Goal: Contribute content

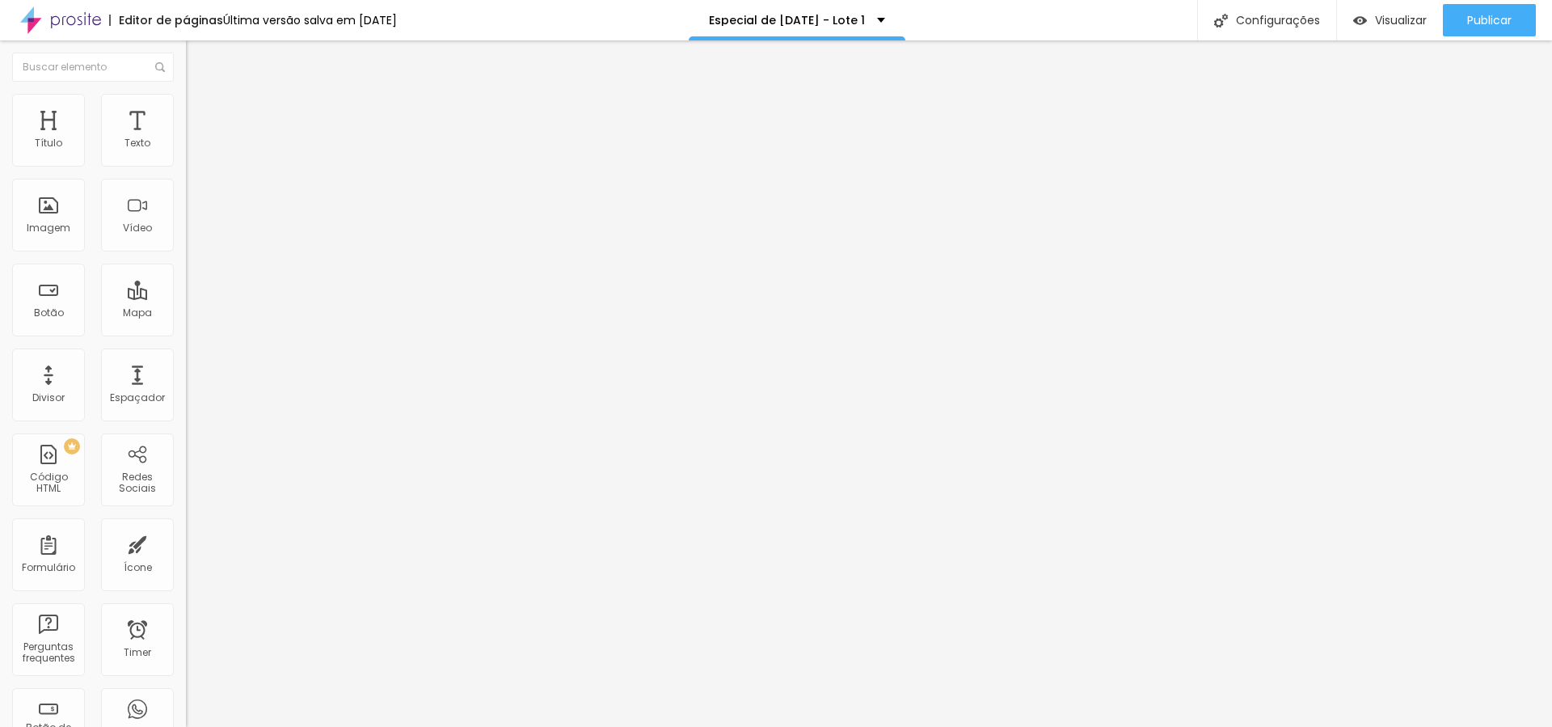
click at [194, 149] on icon "button" at bounding box center [197, 145] width 6 height 6
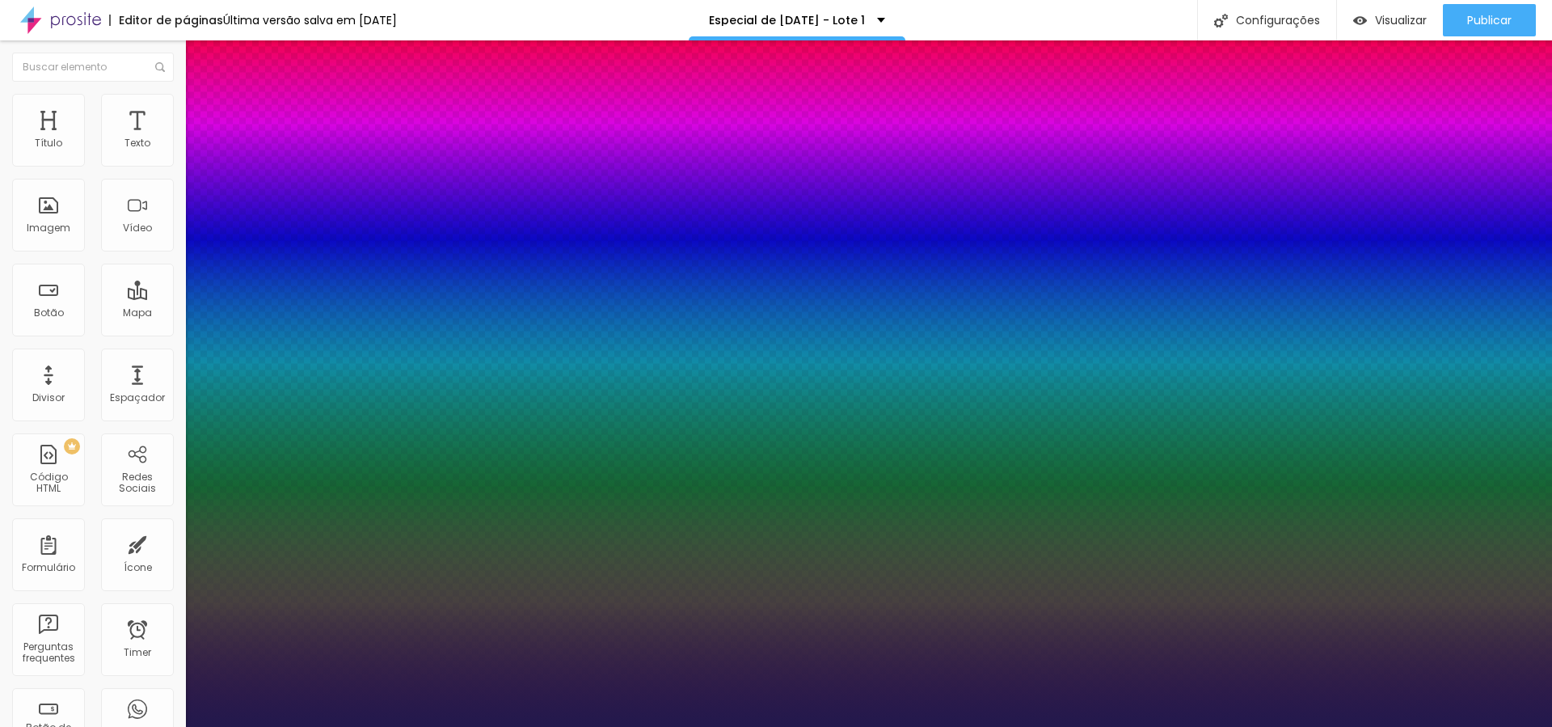
type input "14"
type input "1"
type input "17"
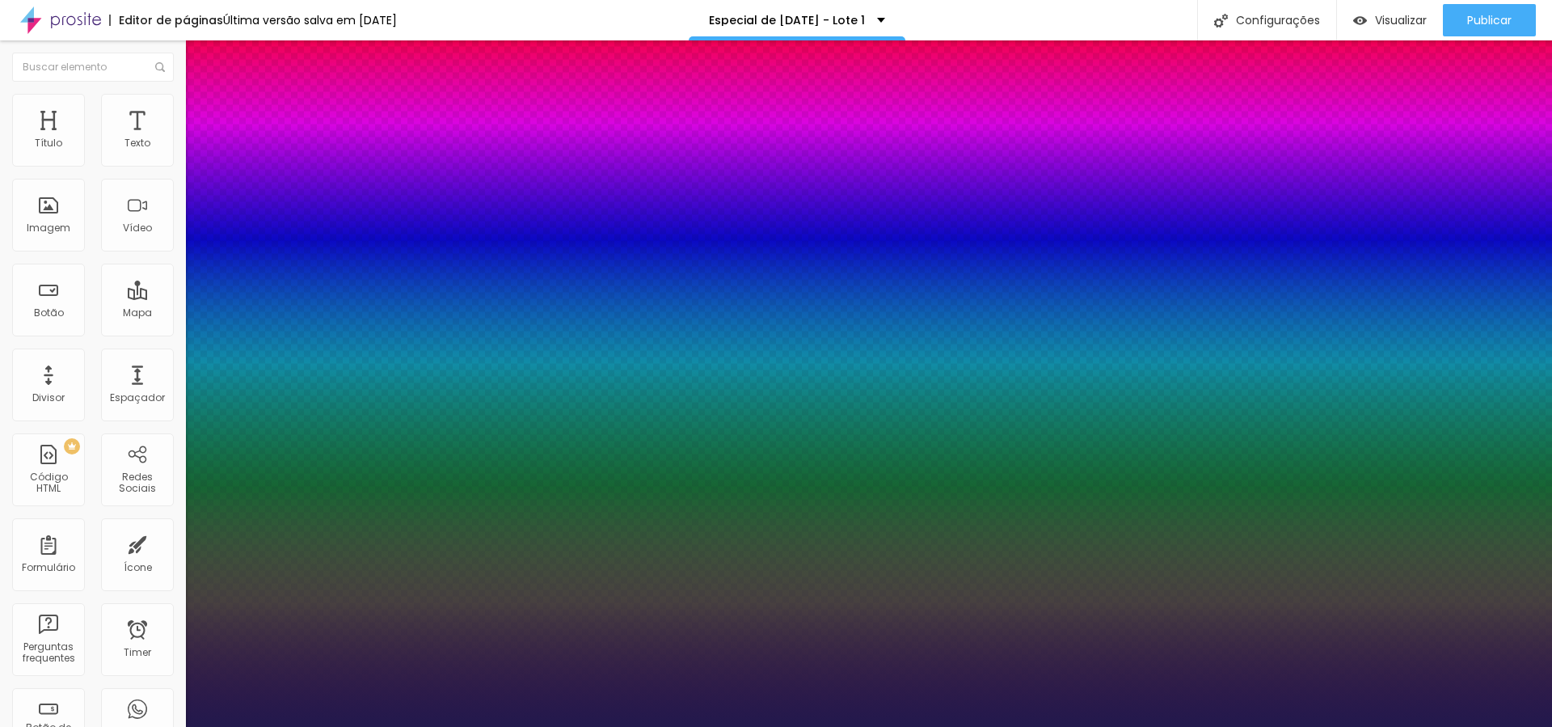
type input "1"
type input "20"
type input "1"
type input "23"
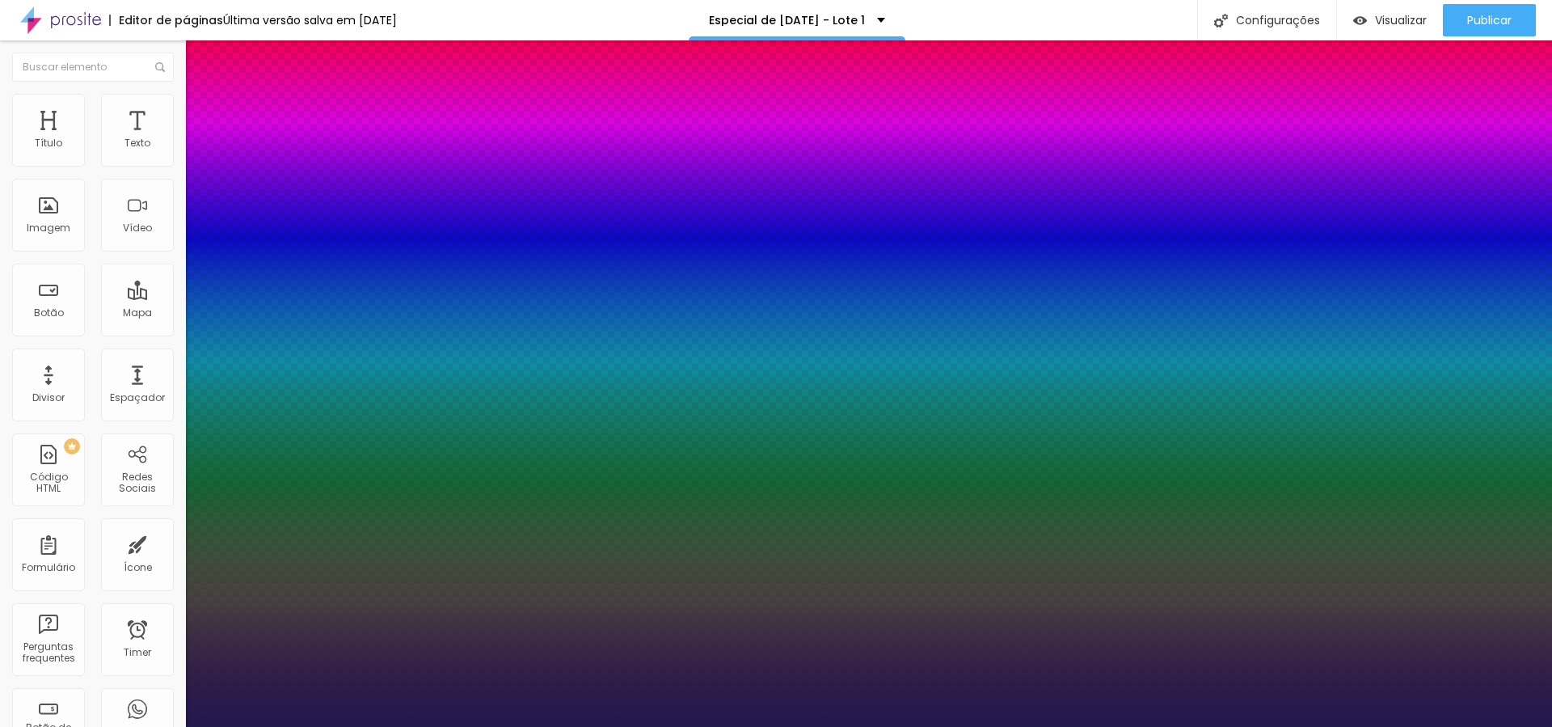
type input "23"
type input "1"
type input "25"
type input "1"
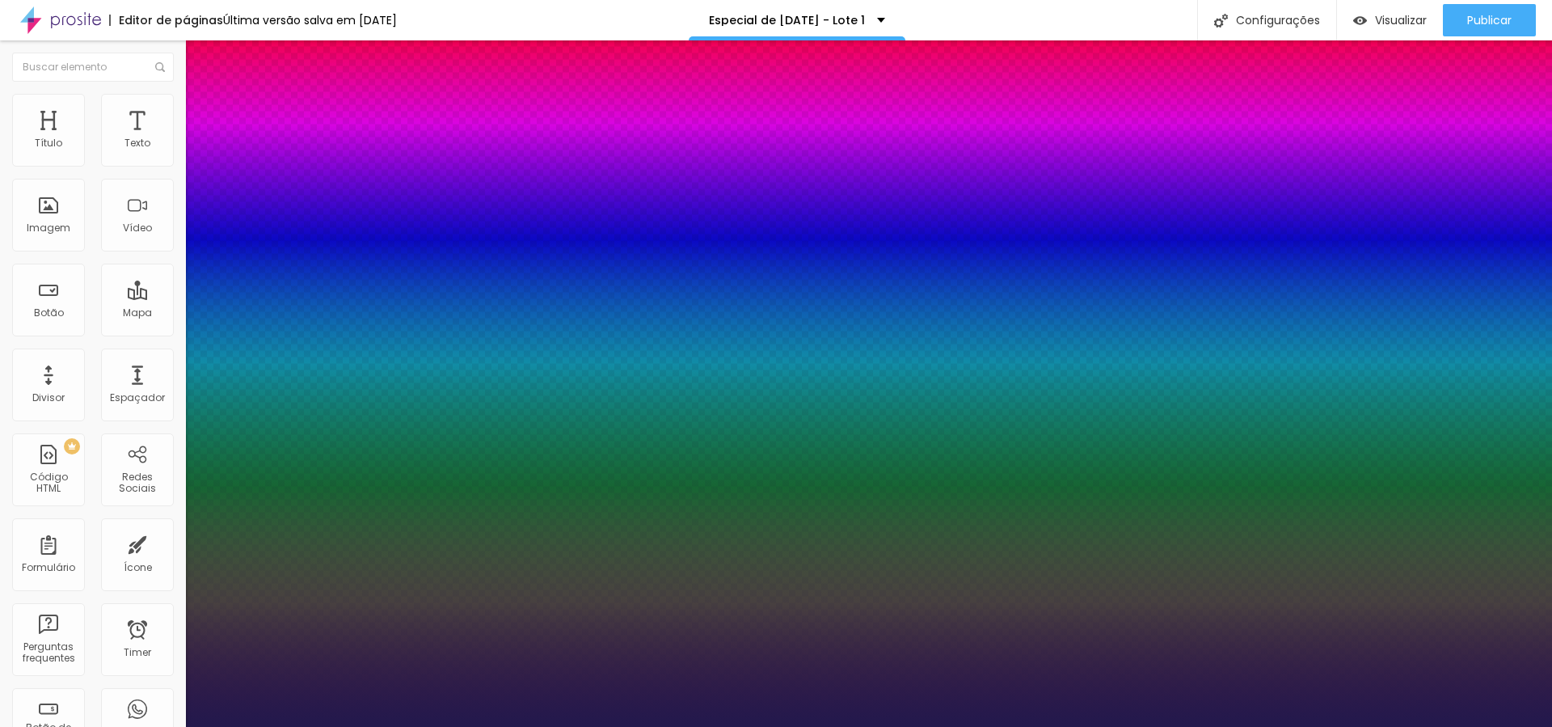
type input "28"
type input "1"
type input "29"
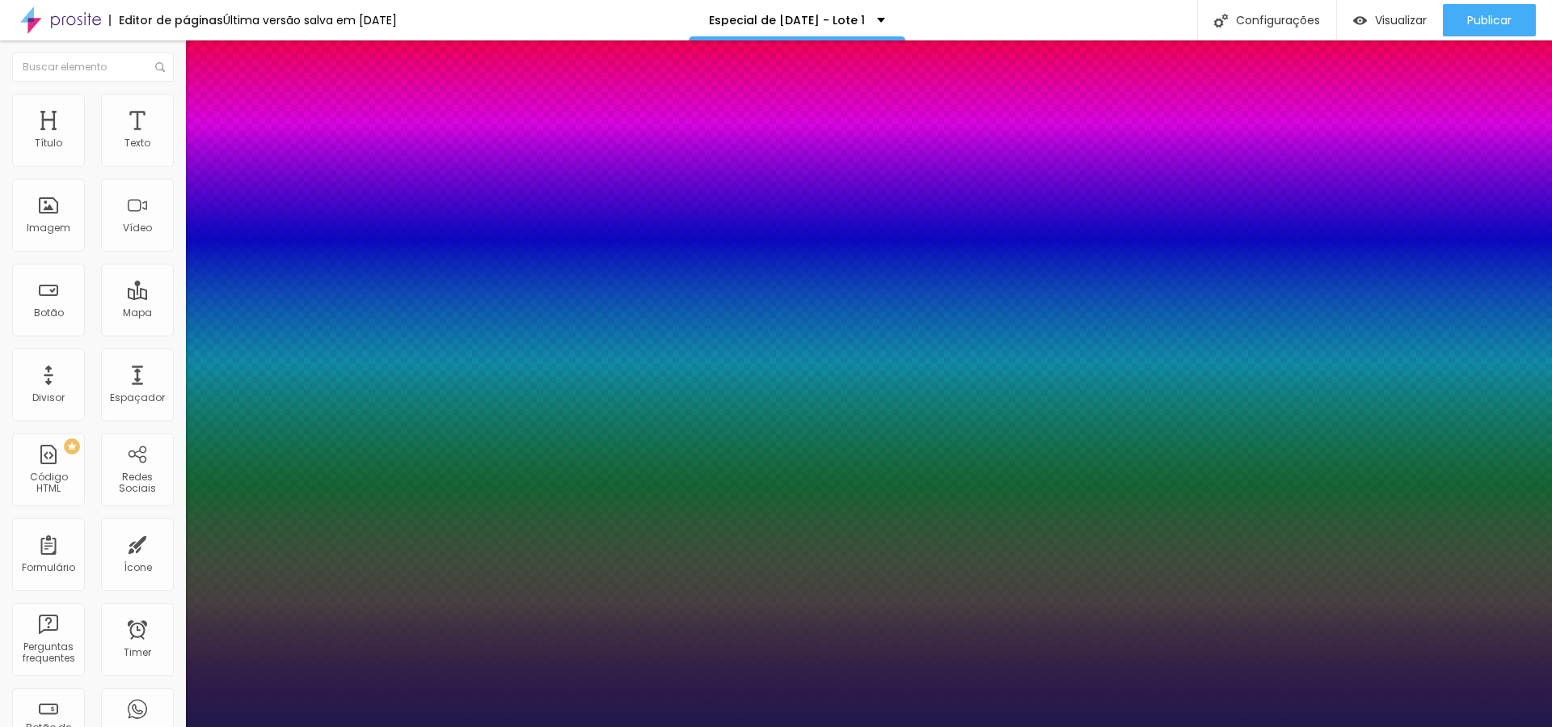
type input "1"
type input "30"
type input "1"
type input "31"
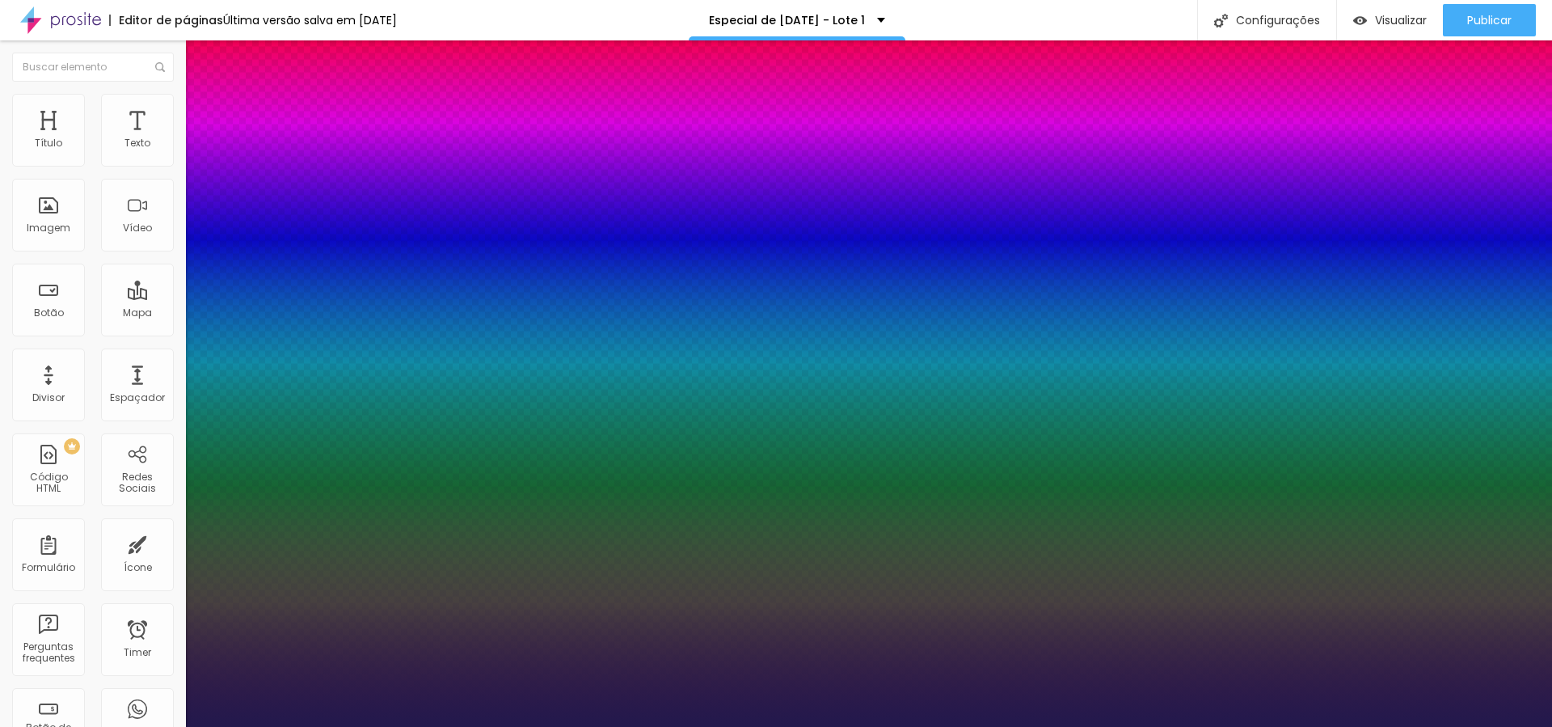
type input "31"
type input "1"
type input "32"
type input "1"
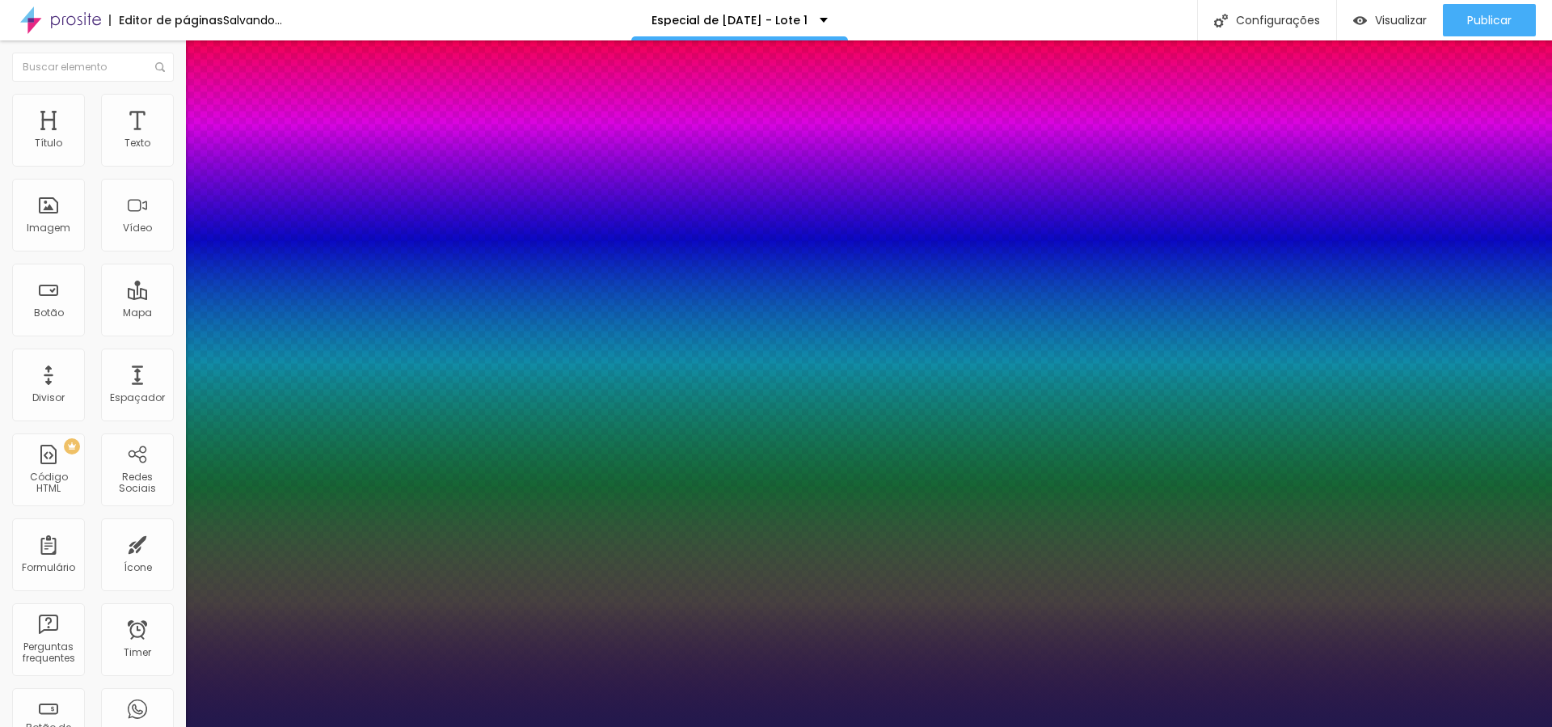
type input "31"
type input "1"
type input "30"
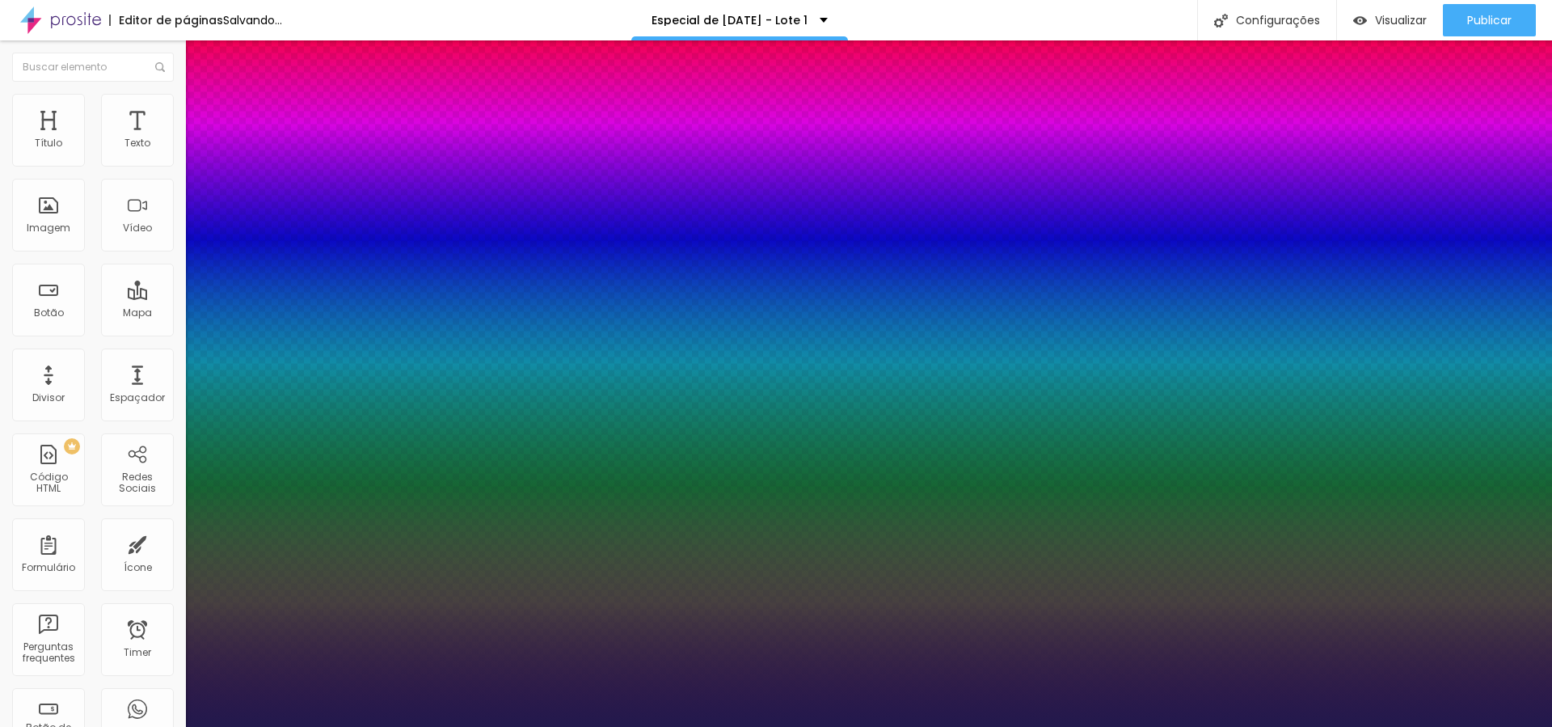
type input "1"
type input "27"
type input "1"
type input "26"
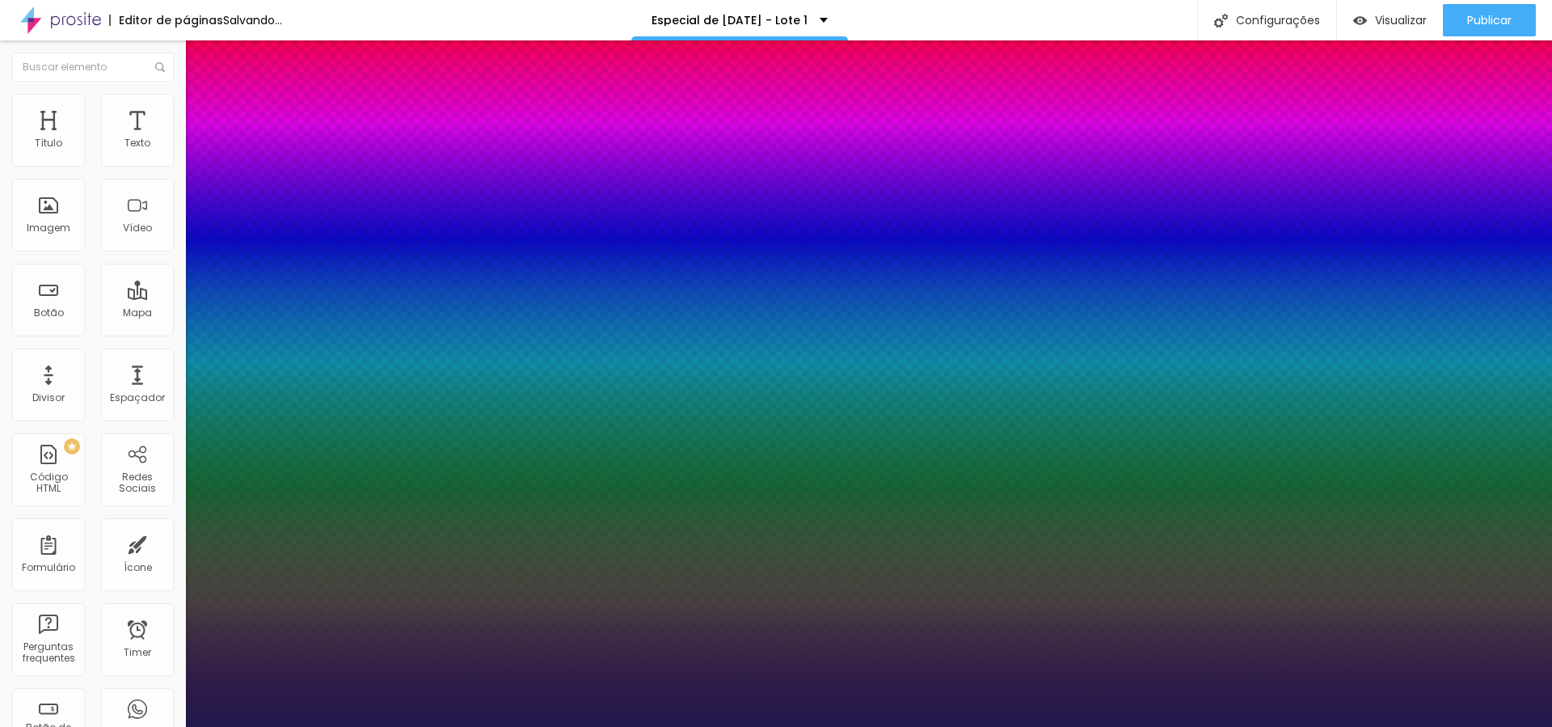
type input "26"
type input "1"
type input "25"
type input "1"
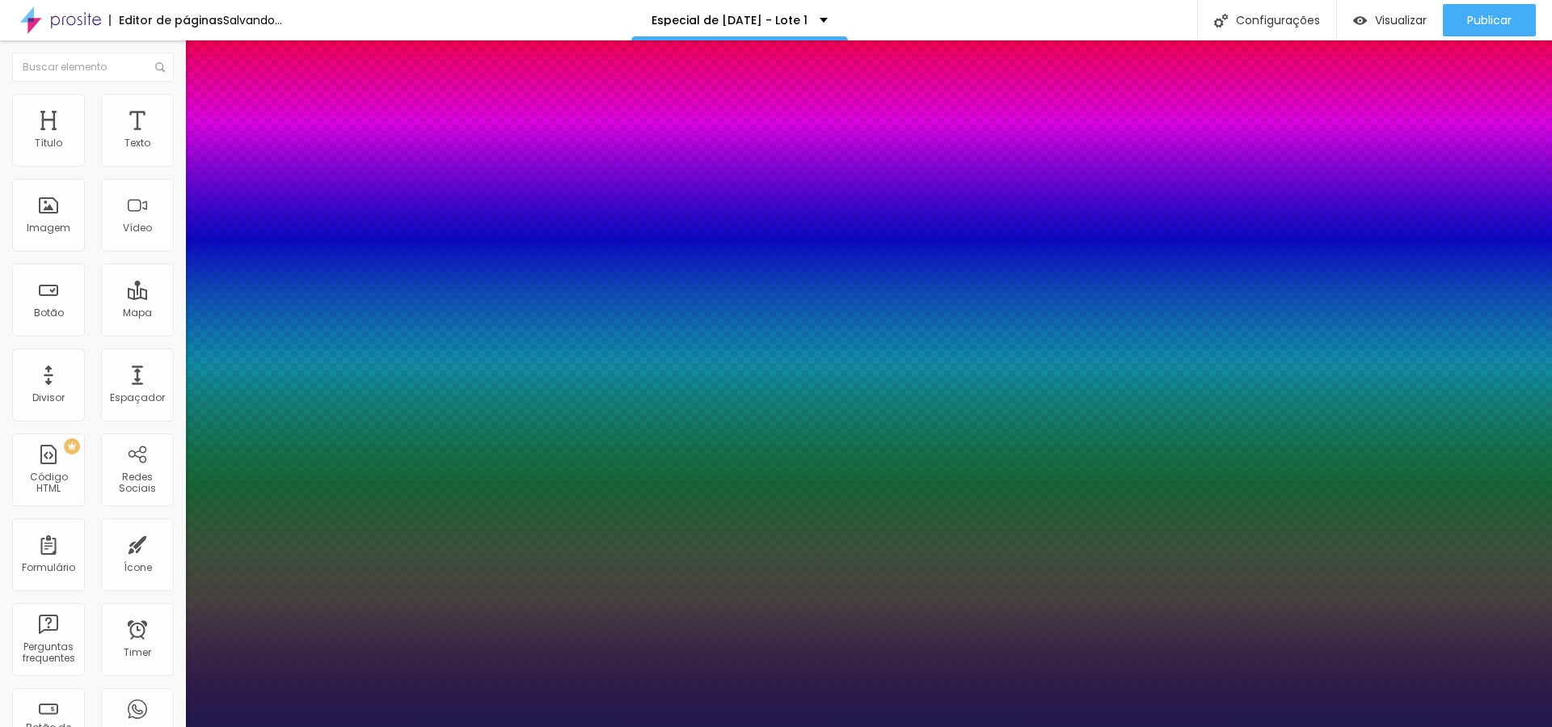
type input "24"
type input "1"
type input "23"
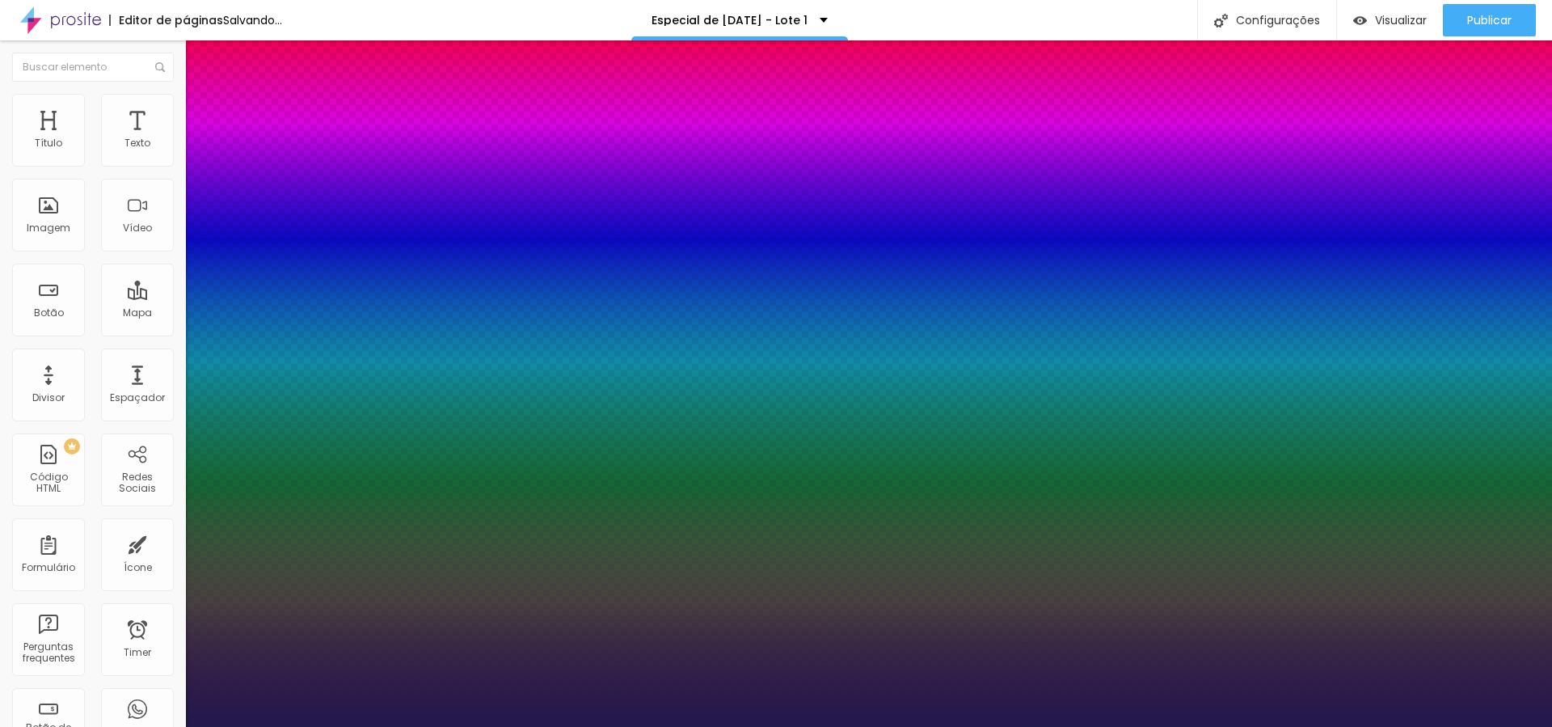
type input "1"
type input "22"
type input "1"
type input "21"
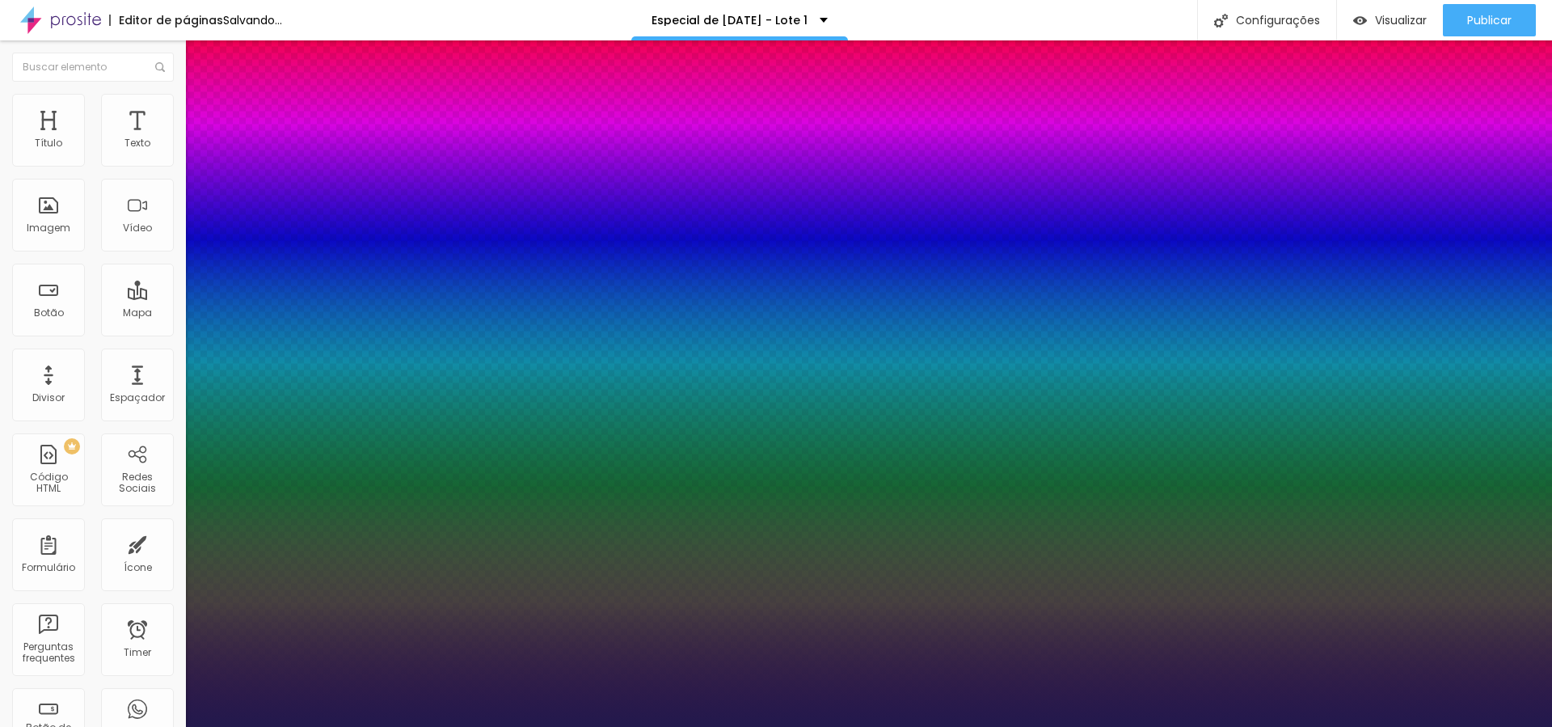
type input "21"
type input "1"
drag, startPoint x: 217, startPoint y: 274, endPoint x: 225, endPoint y: 281, distance: 10.9
type input "21"
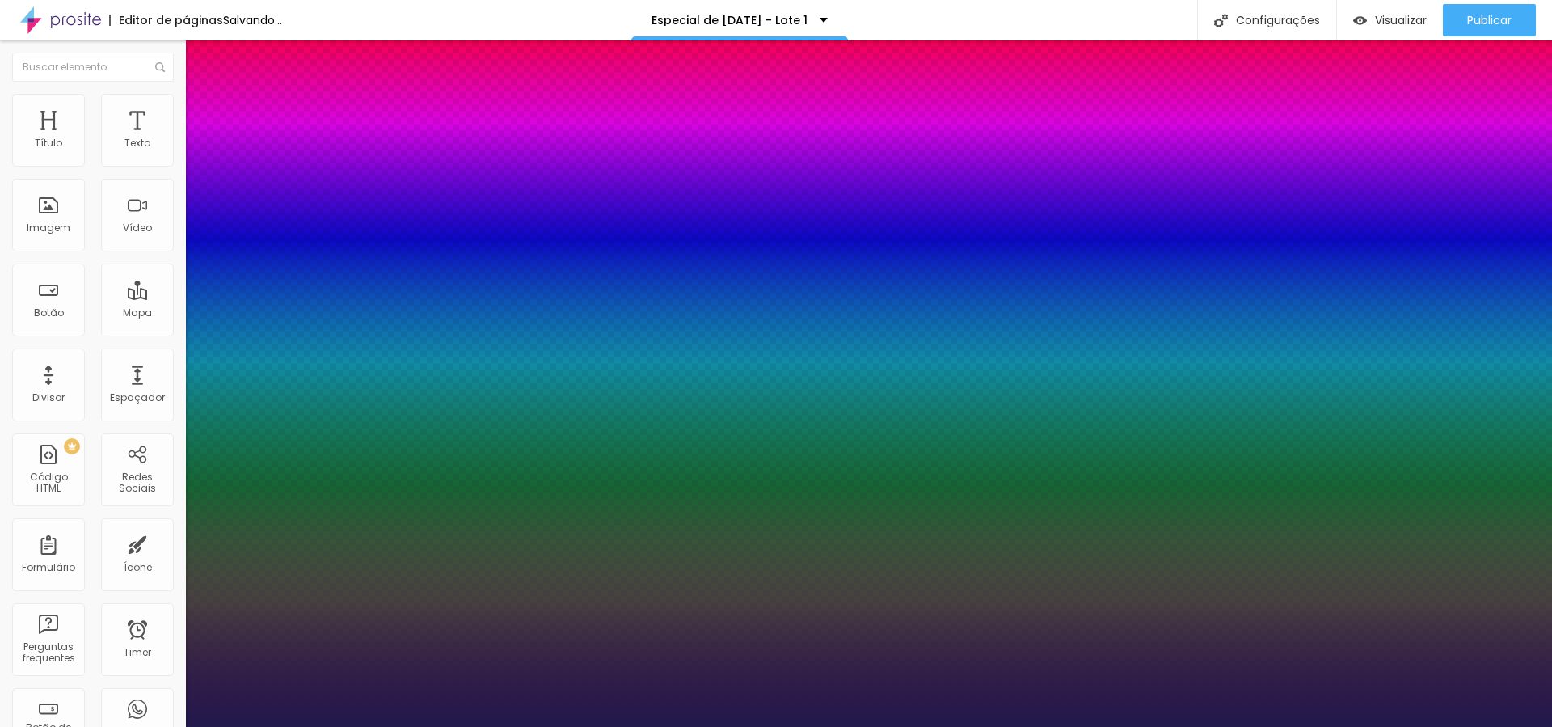
type input "1"
click at [1047, 726] on div at bounding box center [776, 727] width 1552 height 0
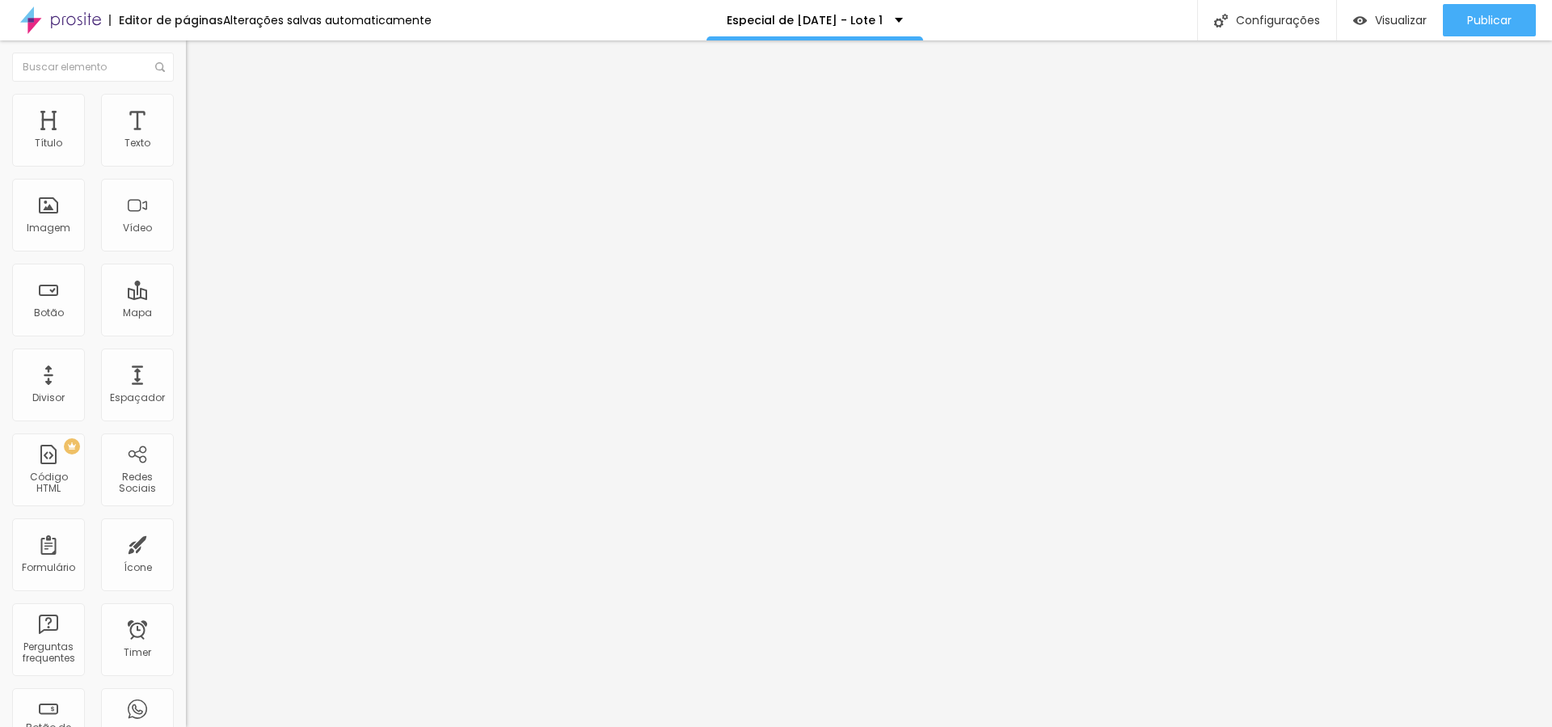
click at [192, 150] on icon "button" at bounding box center [197, 146] width 10 height 10
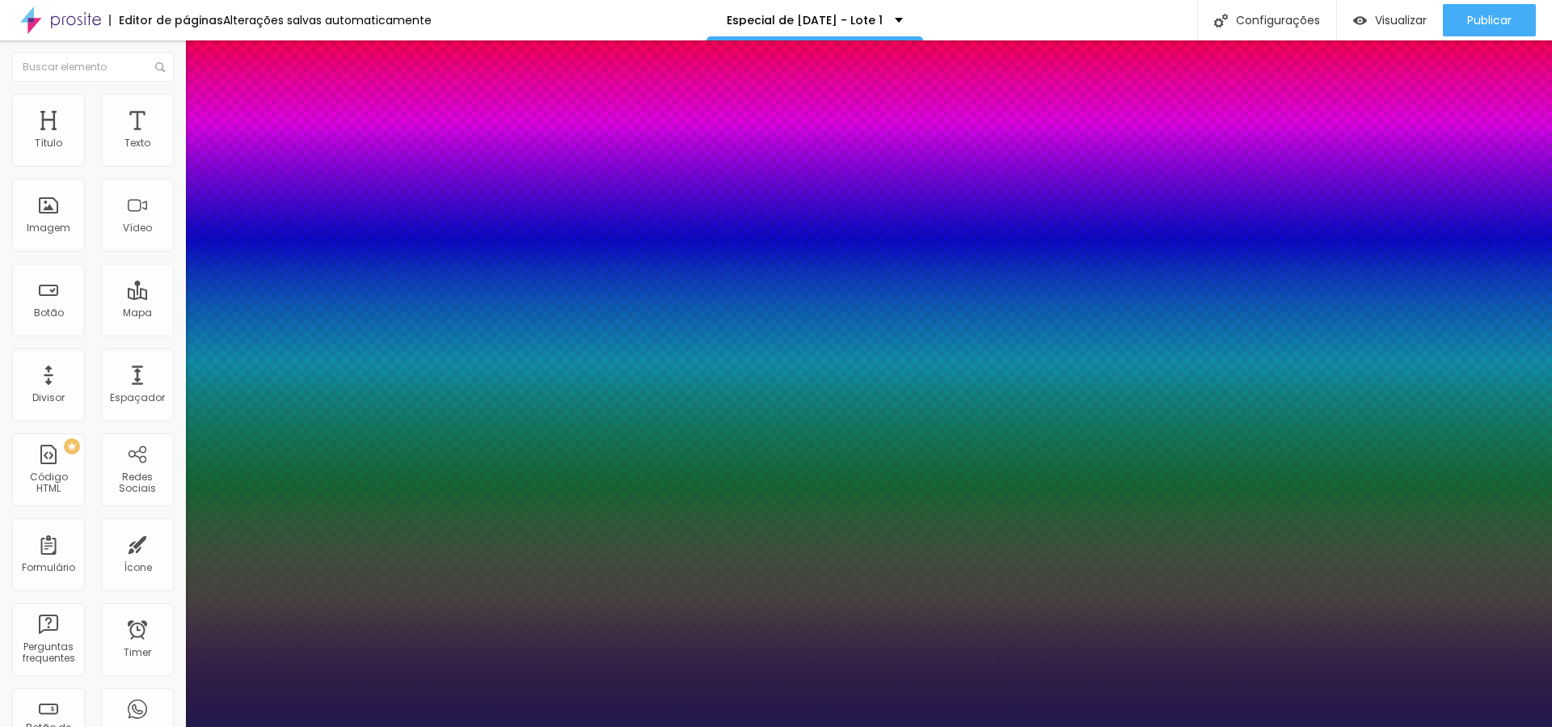
type input "1"
click at [94, 726] on div at bounding box center [776, 727] width 1552 height 0
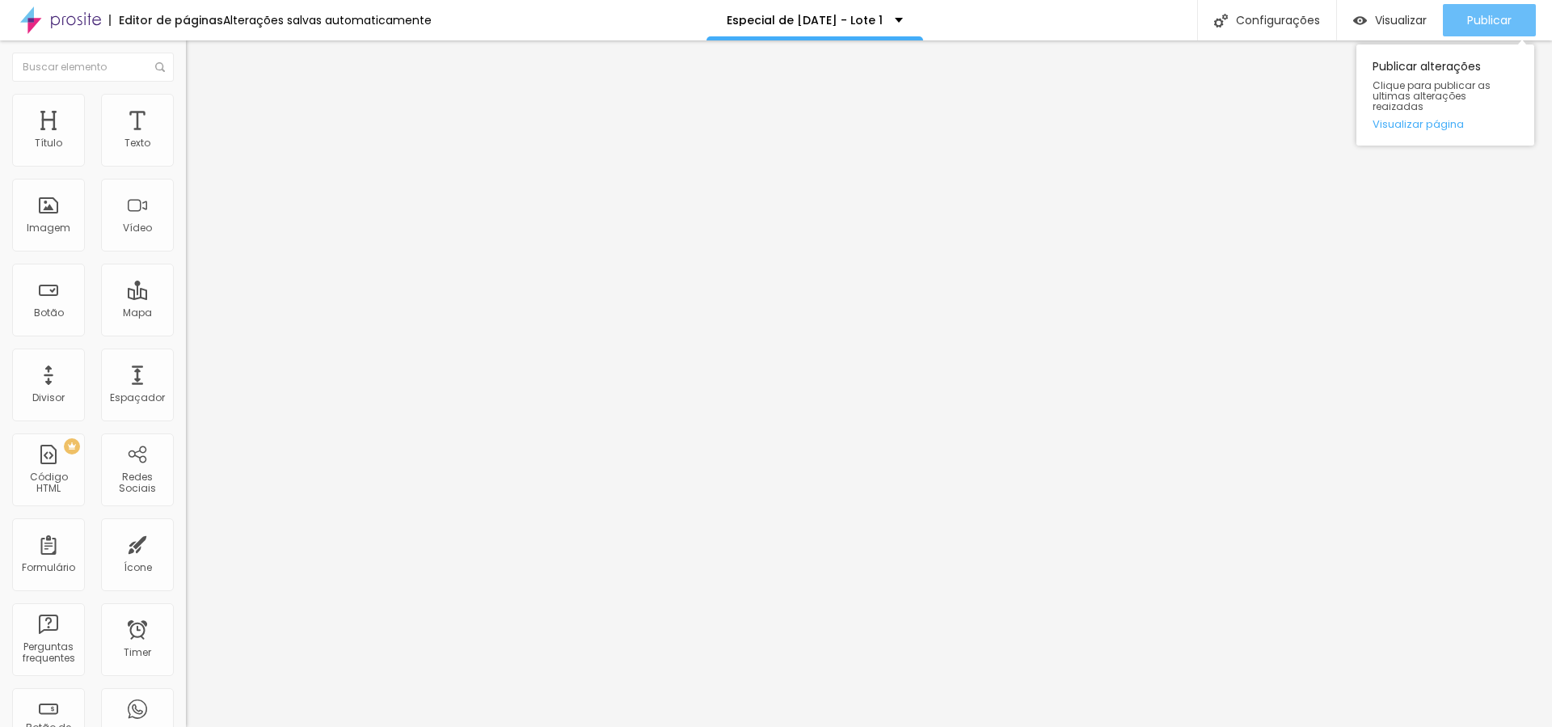
click at [1488, 27] on span "Publicar" at bounding box center [1489, 20] width 44 height 13
click at [1490, 11] on div "Publicar" at bounding box center [1489, 20] width 44 height 32
click at [1479, 25] on span "Publicar" at bounding box center [1489, 20] width 44 height 13
